Goal: Task Accomplishment & Management: Manage account settings

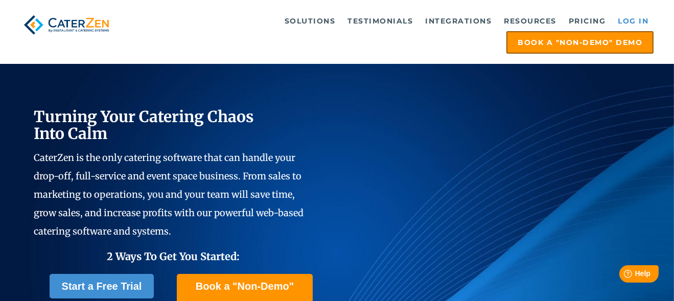
click at [635, 17] on link "Log in" at bounding box center [632, 21] width 41 height 20
click at [643, 18] on link "Log in" at bounding box center [632, 21] width 41 height 20
click at [641, 13] on link "Log in" at bounding box center [632, 21] width 41 height 20
